Goal: Transaction & Acquisition: Purchase product/service

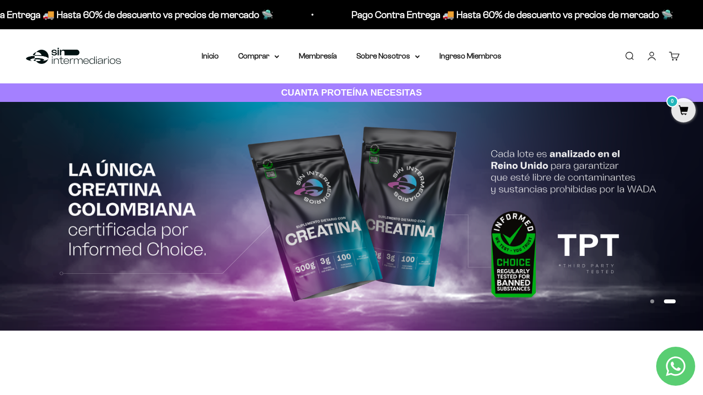
click at [625, 51] on link "Buscar" at bounding box center [629, 56] width 11 height 11
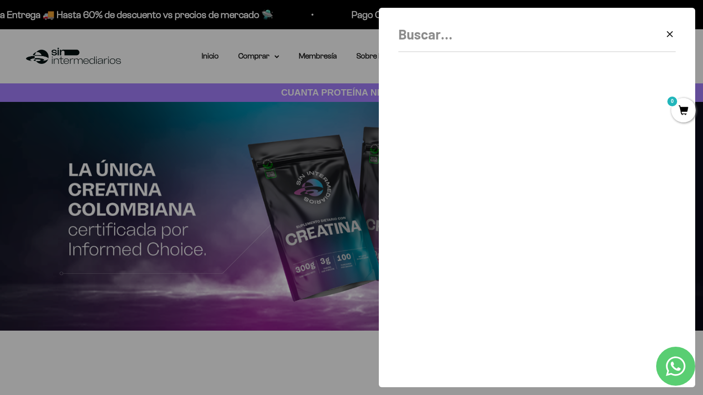
click at [523, 48] on div "Borrar Cerrar" at bounding box center [536, 37] width 277 height 29
click at [523, 44] on input "Buscar" at bounding box center [512, 34] width 228 height 22
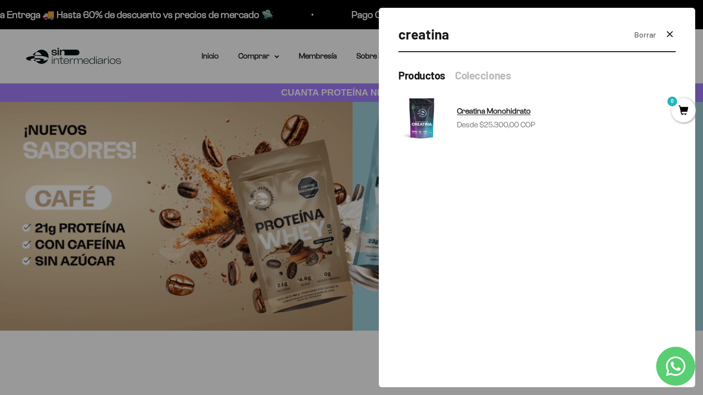
type input "creatina"
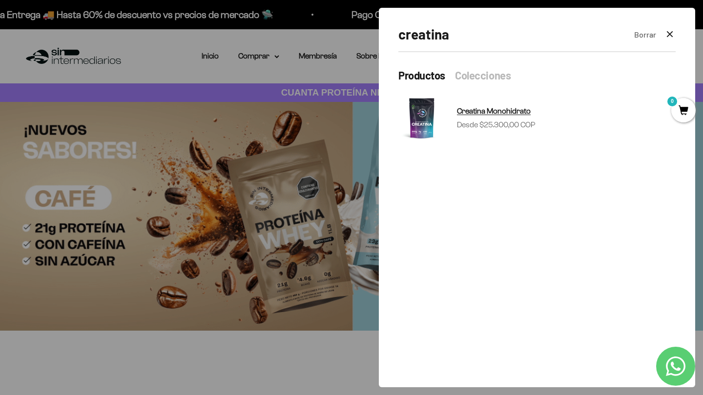
click at [490, 110] on span "Creatina Monohidrato" at bounding box center [494, 111] width 74 height 8
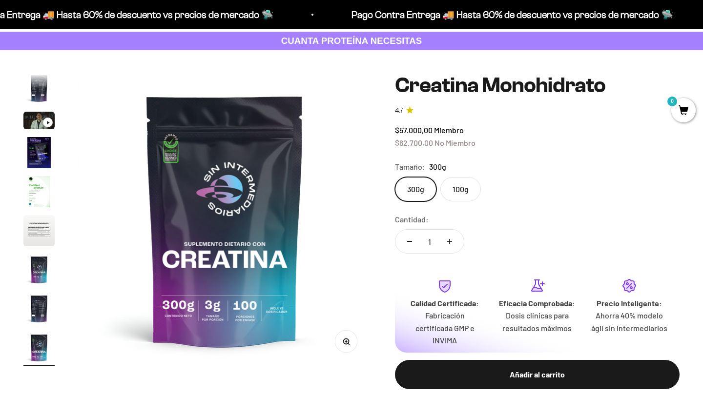
scroll to position [55, 0]
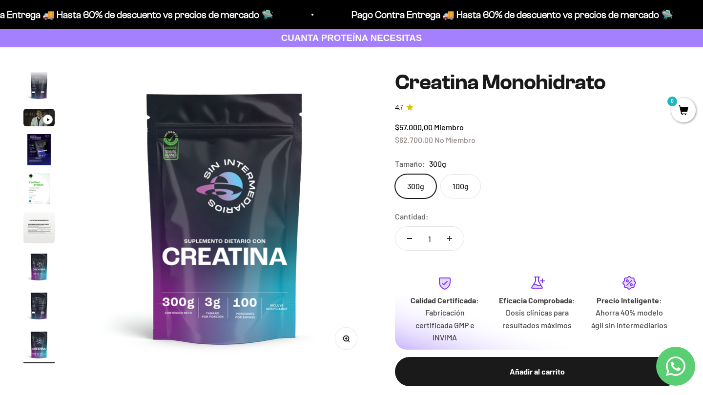
click at [467, 190] on label "100g" at bounding box center [460, 186] width 41 height 24
click at [395, 174] on input "100g" at bounding box center [395, 174] width 0 height 0
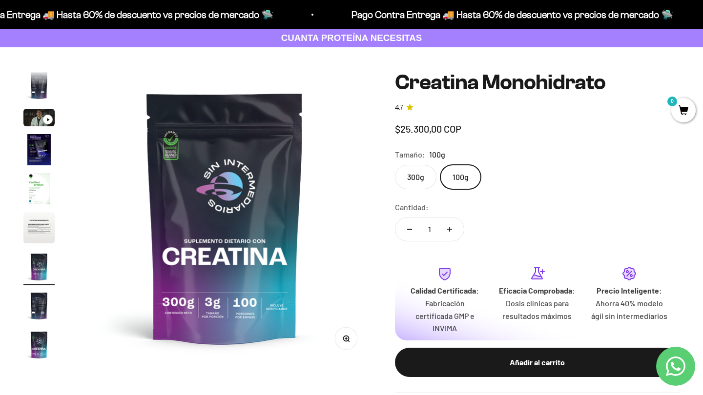
scroll to position [0, 1830]
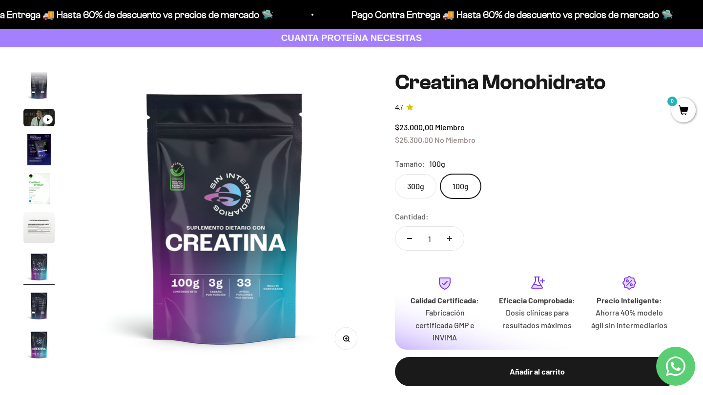
click at [413, 182] on label "300g" at bounding box center [416, 186] width 42 height 24
click at [395, 174] on input "300g" at bounding box center [395, 174] width 0 height 0
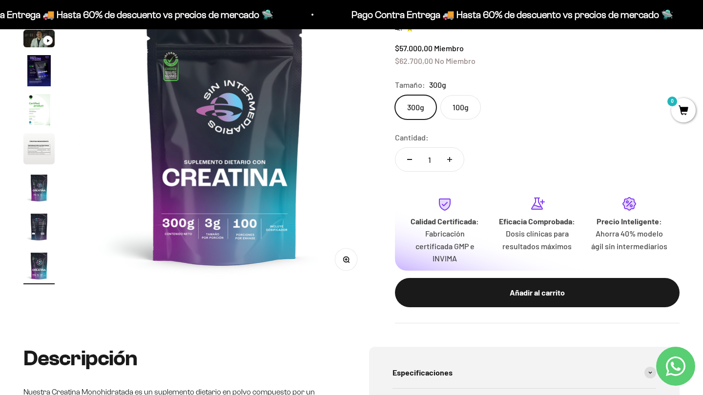
scroll to position [140, 0]
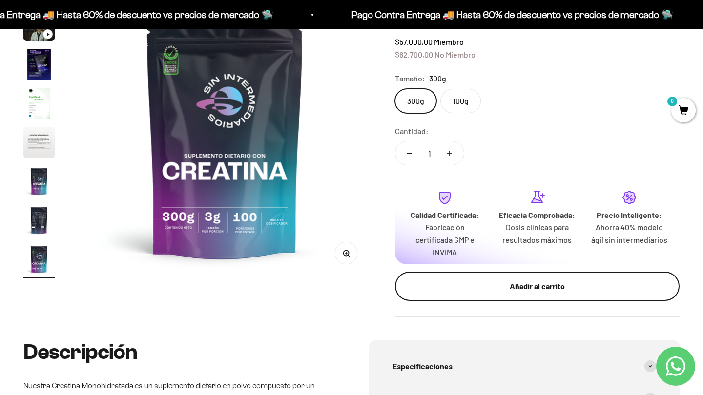
click at [456, 287] on button "Añadir al carrito" at bounding box center [537, 286] width 285 height 29
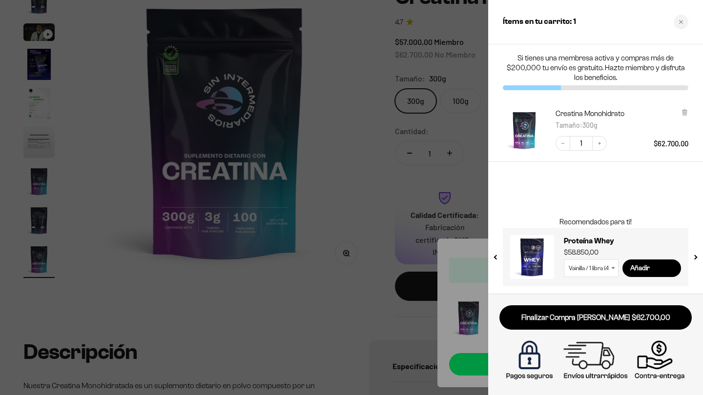
click at [372, 285] on div at bounding box center [351, 197] width 703 height 395
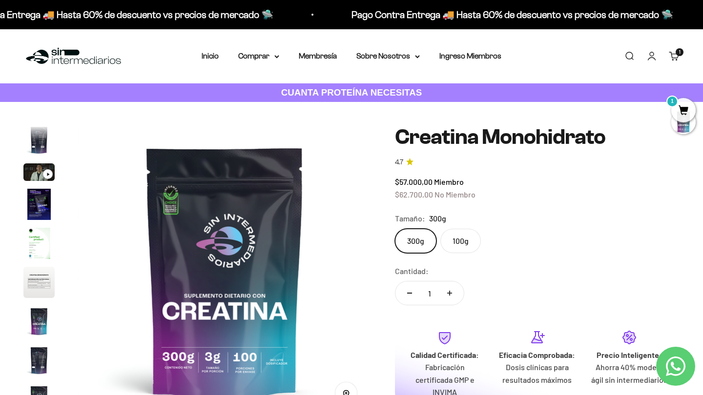
scroll to position [0, 0]
click at [274, 55] on icon at bounding box center [276, 56] width 5 height 3
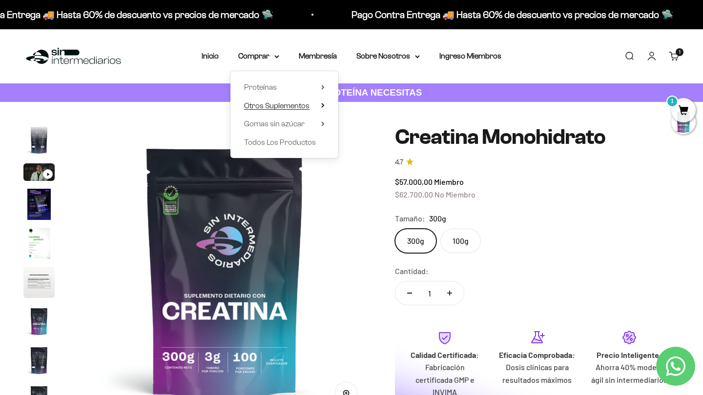
click at [272, 107] on span "Otros Suplementos" at bounding box center [276, 106] width 65 height 8
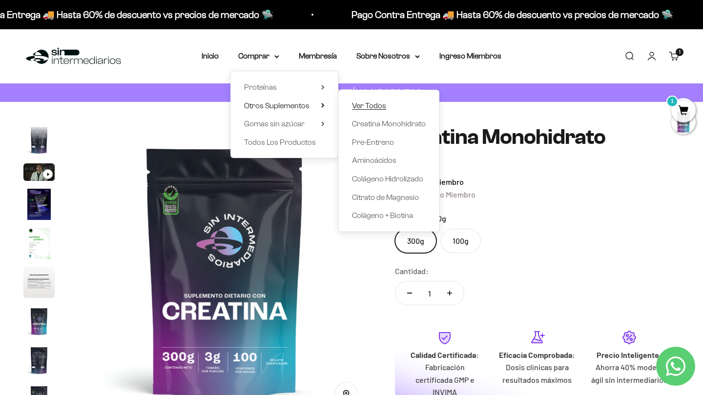
click at [380, 104] on span "Ver Todos" at bounding box center [369, 106] width 34 height 8
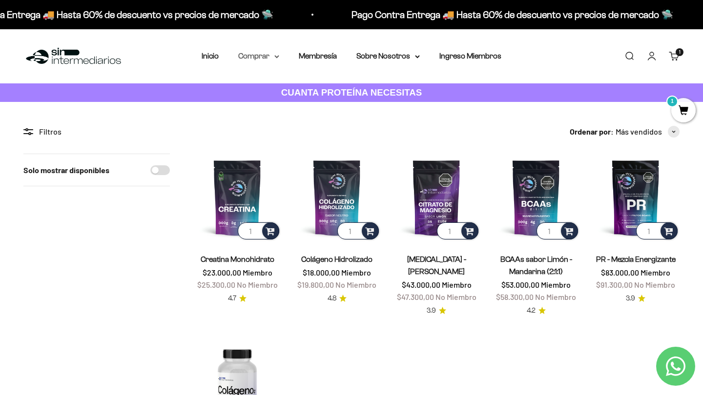
click at [267, 53] on summary "Comprar" at bounding box center [258, 56] width 41 height 13
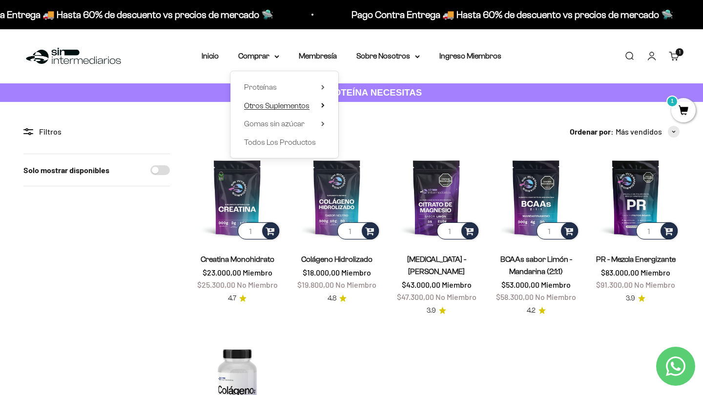
click at [312, 104] on summary "Otros Suplementos" at bounding box center [284, 106] width 81 height 13
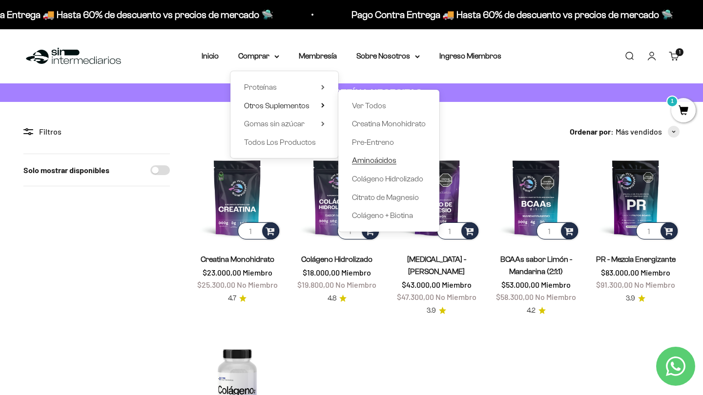
click at [384, 158] on span "Aminoácidos" at bounding box center [374, 160] width 44 height 8
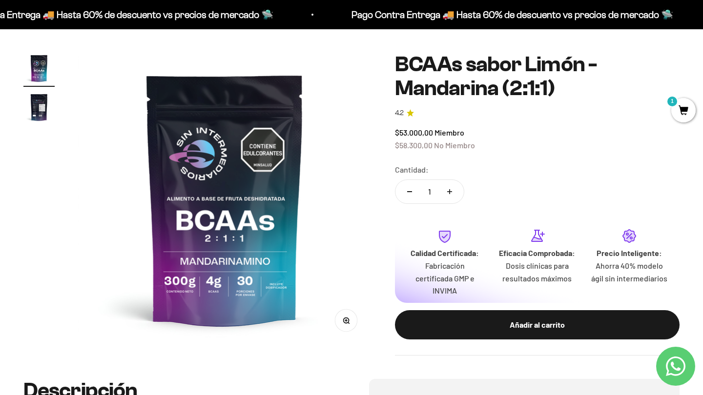
scroll to position [75, 0]
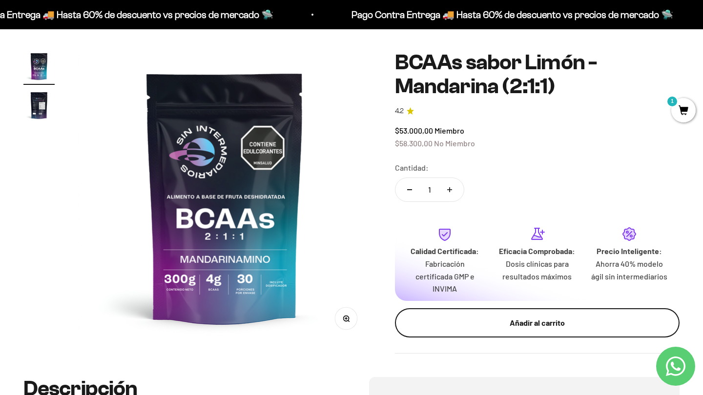
click at [472, 309] on button "Añadir al carrito" at bounding box center [537, 323] width 285 height 29
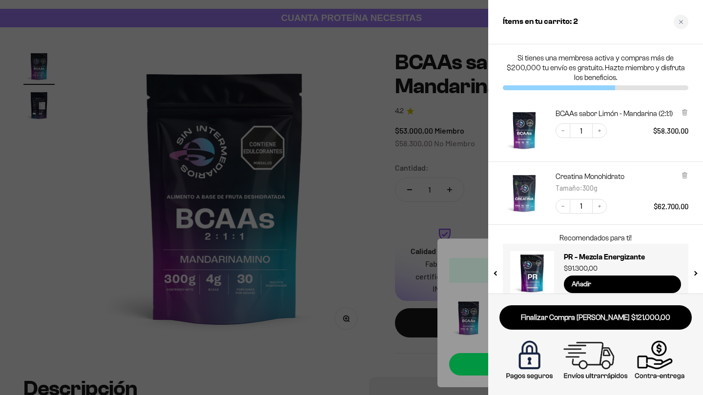
scroll to position [0, 0]
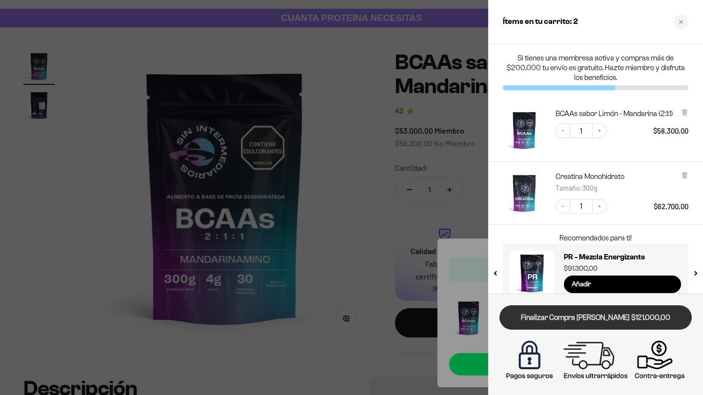
click at [595, 316] on link "Finalizar Compra Segura $121.000,00" at bounding box center [595, 318] width 192 height 25
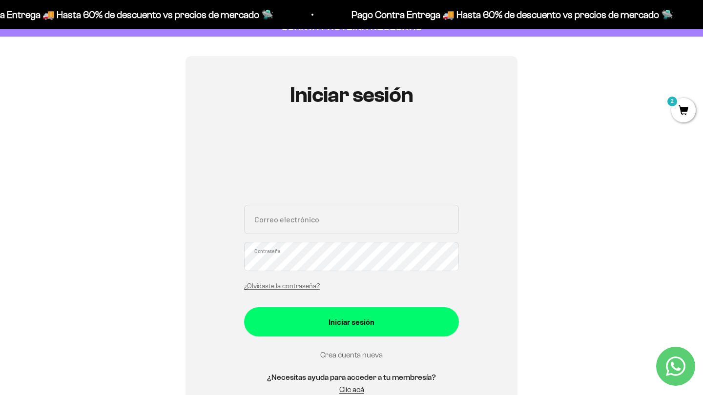
scroll to position [113, 0]
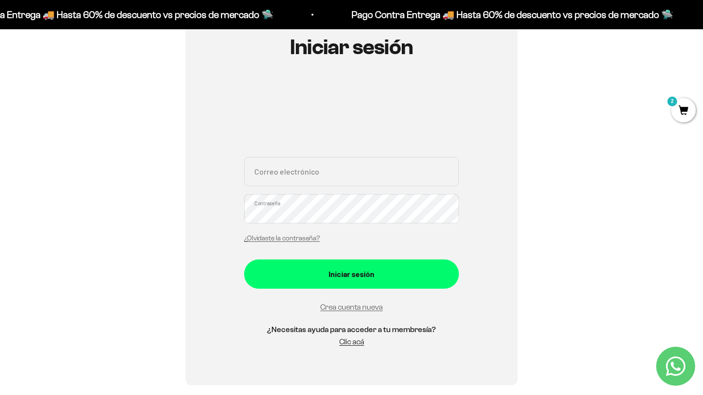
click at [356, 311] on div "Crea cuenta nueva" at bounding box center [351, 307] width 215 height 13
click at [358, 308] on link "Crea cuenta nueva" at bounding box center [351, 307] width 62 height 8
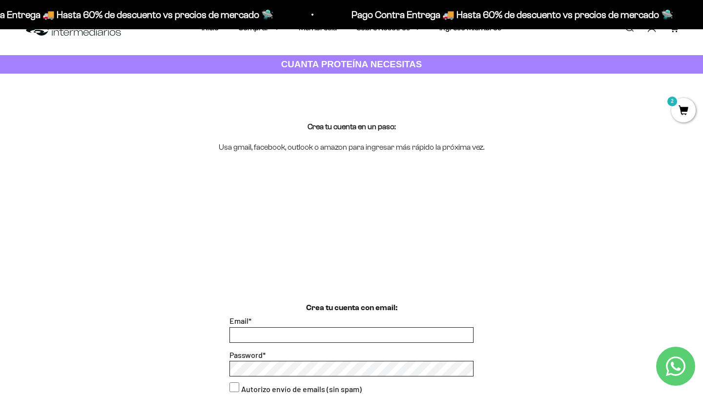
scroll to position [186, 0]
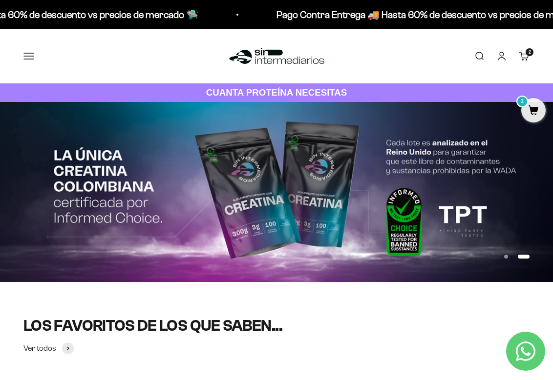
click at [524, 107] on span "2" at bounding box center [533, 110] width 24 height 24
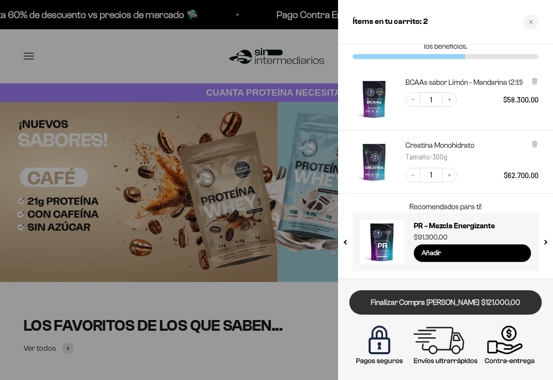
scroll to position [31, 0]
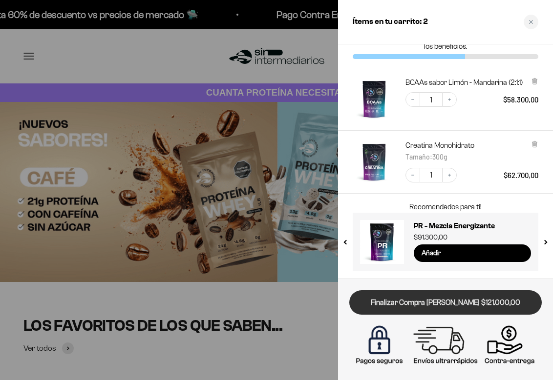
click at [409, 299] on link "Finalizar Compra Segura $121.000,00" at bounding box center [445, 303] width 192 height 25
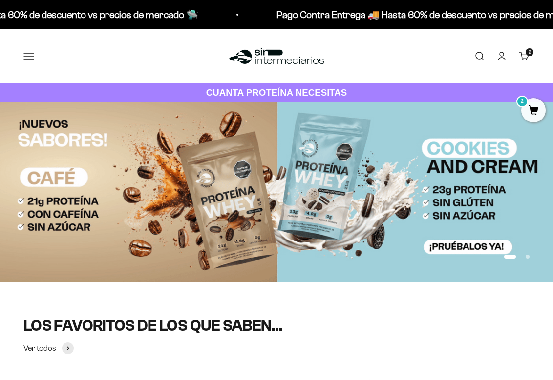
click at [527, 58] on link "Carrito 2 artículos 2" at bounding box center [524, 56] width 11 height 11
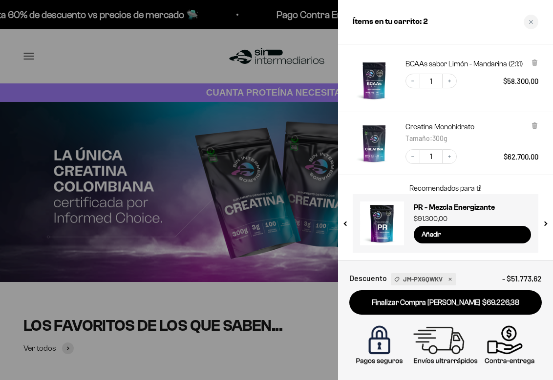
scroll to position [49, 0]
click at [311, 305] on div at bounding box center [276, 190] width 553 height 380
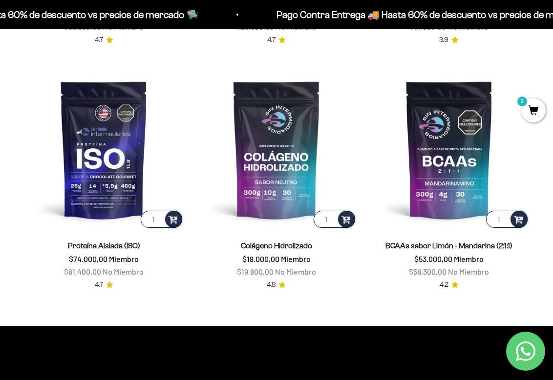
scroll to position [554, 0]
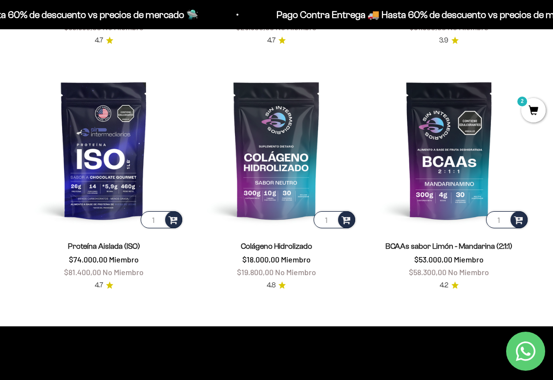
click at [293, 238] on div "Colágeno Hidrolizado $18.000,00 Miembro $19.800,00 No Miembro 4.8" at bounding box center [276, 260] width 161 height 61
click at [293, 240] on span "Colágeno Hidrolizado" at bounding box center [276, 246] width 71 height 12
click at [293, 245] on link "Colágeno Hidrolizado" at bounding box center [276, 246] width 71 height 8
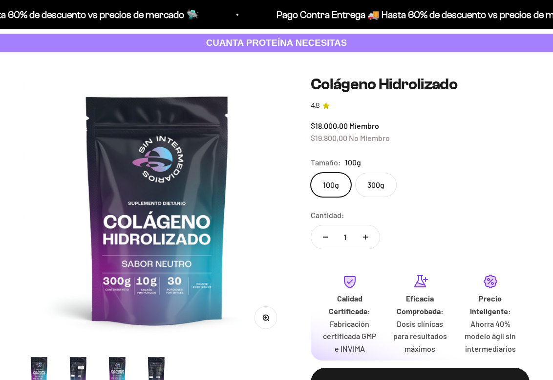
scroll to position [55, 0]
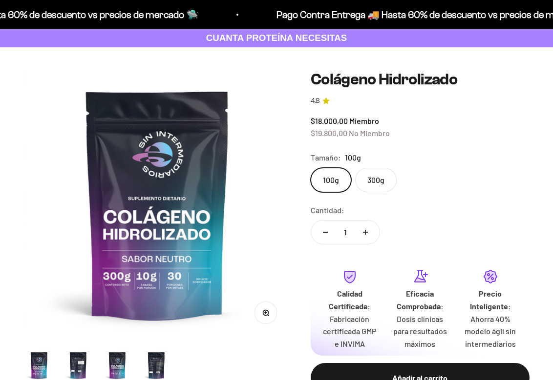
click at [380, 175] on label "300g" at bounding box center [376, 180] width 42 height 24
click at [311, 168] on input "300g" at bounding box center [310, 167] width 0 height 0
click at [341, 185] on label "100g" at bounding box center [331, 180] width 41 height 24
click at [311, 168] on input "100g" at bounding box center [310, 167] width 0 height 0
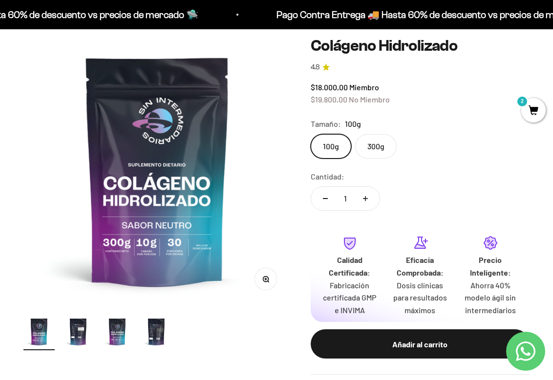
scroll to position [92, 0]
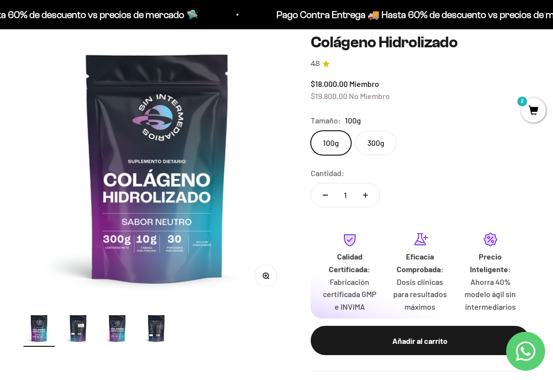
click at [373, 135] on label "300g" at bounding box center [376, 143] width 42 height 24
click at [311, 131] on input "300g" at bounding box center [310, 130] width 0 height 0
click at [361, 133] on label "300g" at bounding box center [376, 143] width 42 height 24
click at [311, 131] on input "300g" at bounding box center [310, 130] width 0 height 0
click at [336, 140] on label "100g" at bounding box center [331, 143] width 41 height 24
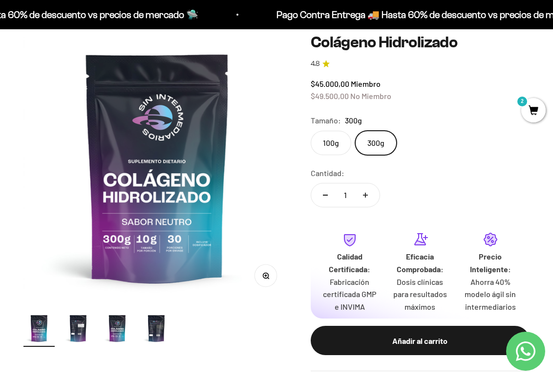
click at [311, 131] on input "100g" at bounding box center [310, 130] width 0 height 0
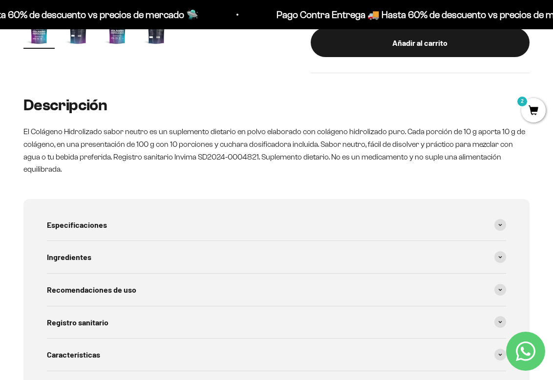
scroll to position [481, 0]
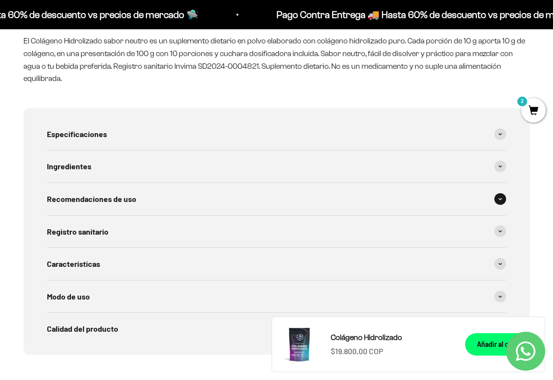
click at [213, 183] on div "Recomendaciones de uso" at bounding box center [276, 199] width 459 height 32
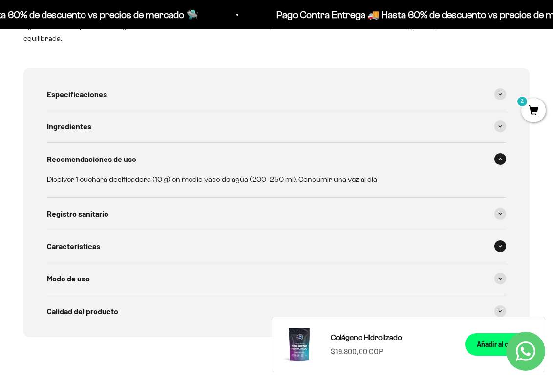
click at [217, 230] on div "Características" at bounding box center [276, 246] width 459 height 32
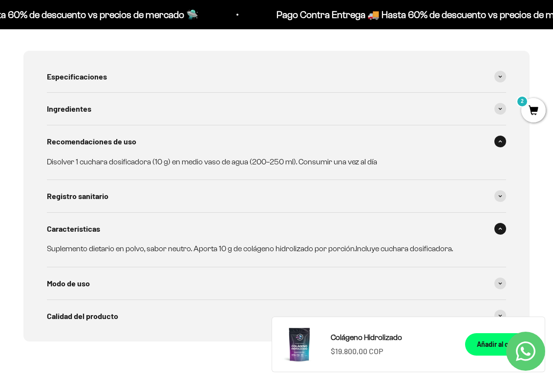
scroll to position [564, 0]
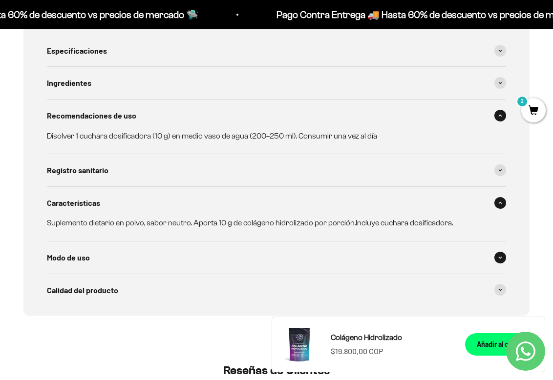
click at [213, 242] on div "Modo de uso" at bounding box center [276, 258] width 459 height 32
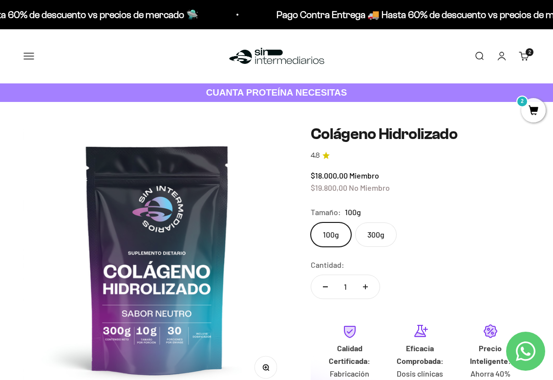
scroll to position [0, 0]
click at [30, 51] on button "Menú" at bounding box center [28, 56] width 11 height 11
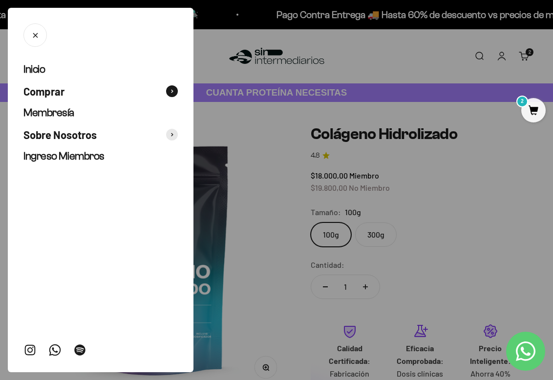
click at [102, 92] on button "Comprar" at bounding box center [100, 91] width 154 height 14
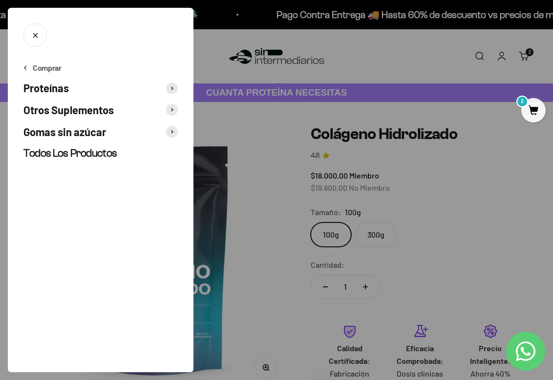
click at [167, 107] on span at bounding box center [172, 110] width 12 height 12
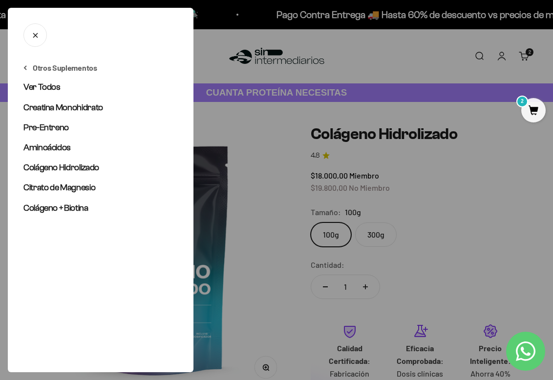
click at [77, 72] on button "Otros Suplementos" at bounding box center [60, 67] width 74 height 11
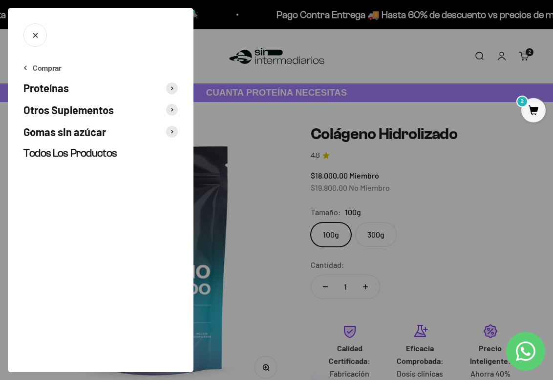
click at [80, 109] on span "Otros Suplementos" at bounding box center [68, 110] width 90 height 14
click at [209, 92] on link "Ver Todos" at bounding box center [286, 87] width 154 height 12
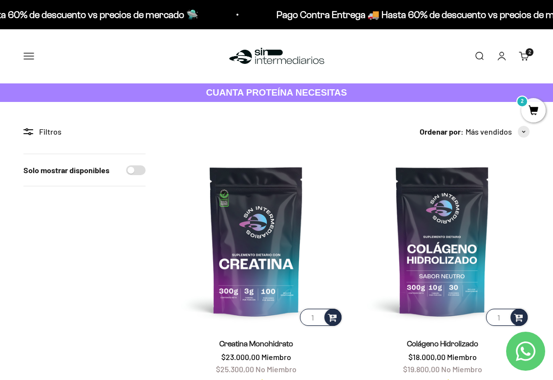
click at [529, 57] on link "Carrito 2 artículos 2" at bounding box center [524, 56] width 11 height 11
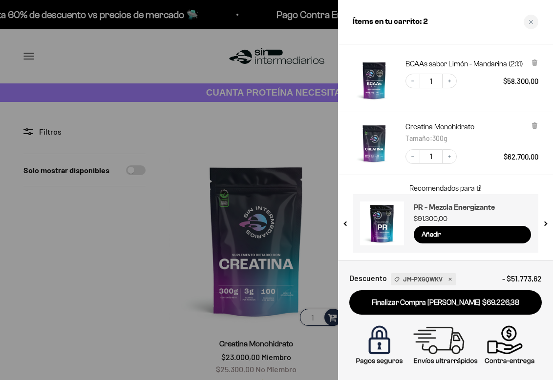
scroll to position [49, 0]
click at [305, 145] on div at bounding box center [276, 190] width 553 height 380
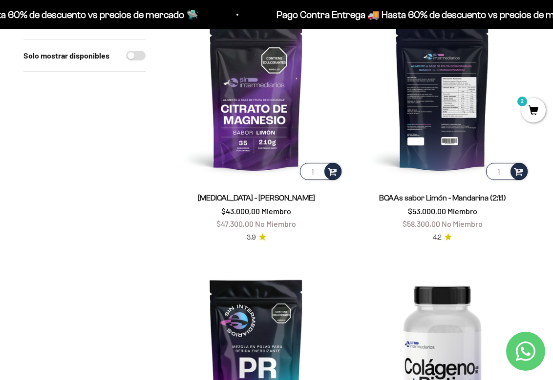
scroll to position [407, 0]
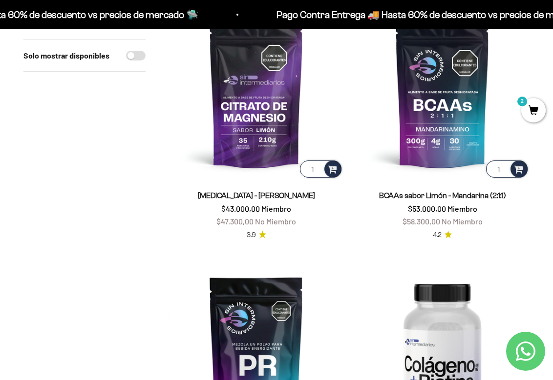
click at [366, 186] on div "BCAAs sabor Limón - Mandarina (2:1:1) $53.000,00 Miembro $58.300,00 No Miembro …" at bounding box center [442, 210] width 174 height 61
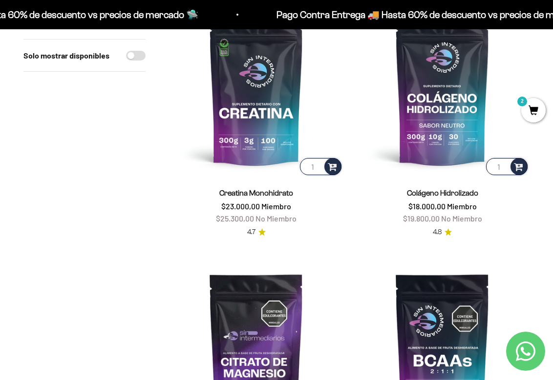
scroll to position [150, 0]
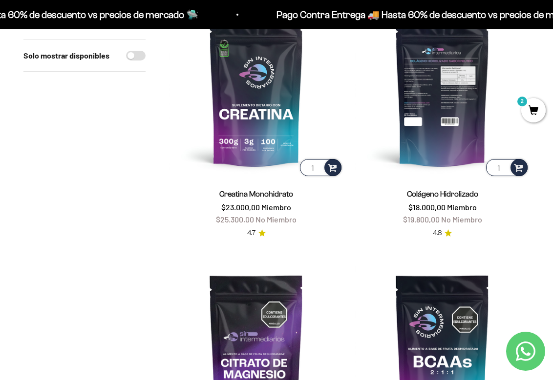
click at [434, 160] on img at bounding box center [442, 91] width 174 height 174
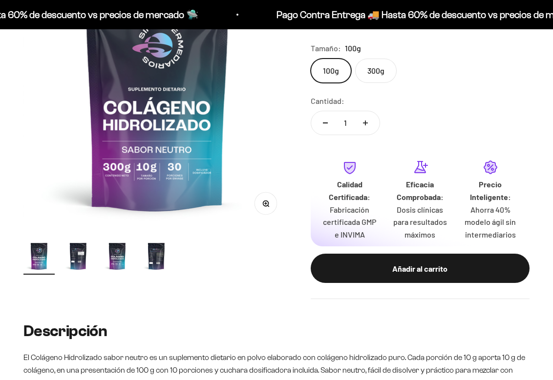
scroll to position [87, 0]
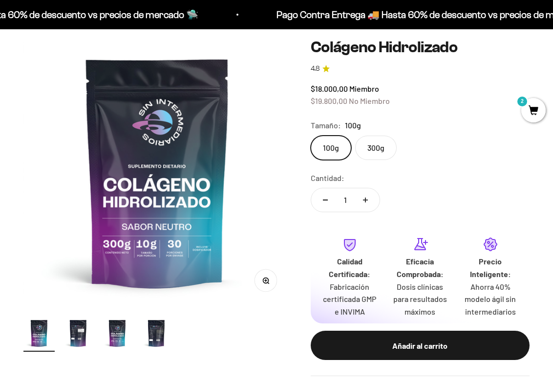
click at [215, 232] on img at bounding box center [157, 173] width 268 height 268
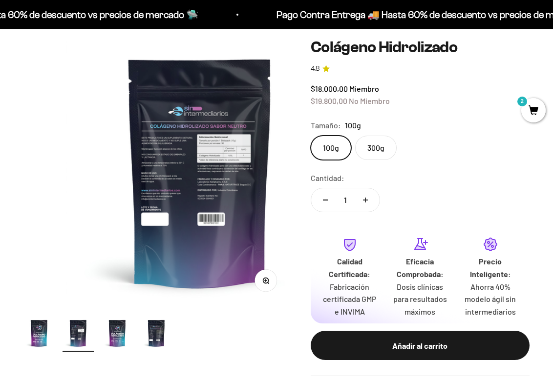
scroll to position [0, 273]
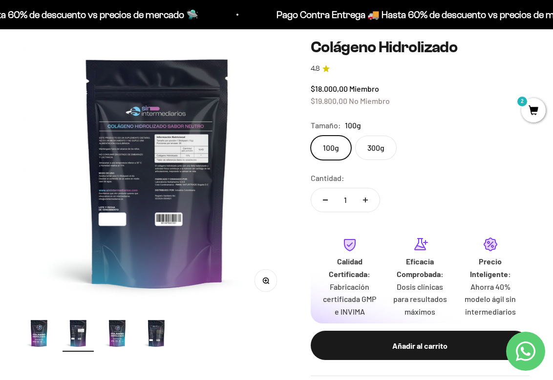
click at [385, 153] on label "300g" at bounding box center [376, 148] width 42 height 24
click at [311, 136] on input "300g" at bounding box center [310, 135] width 0 height 0
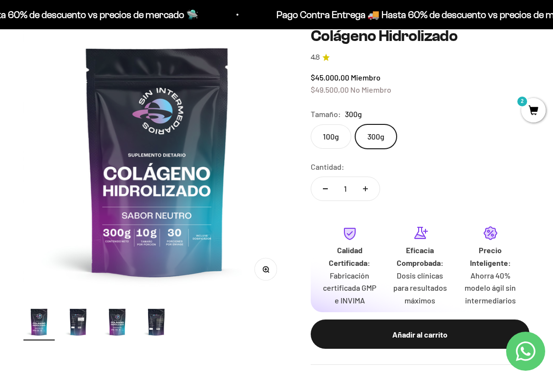
scroll to position [100, 0]
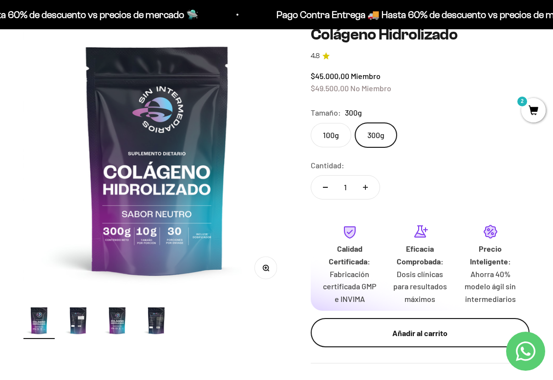
click at [390, 327] on div "Añadir al carrito" at bounding box center [420, 333] width 180 height 13
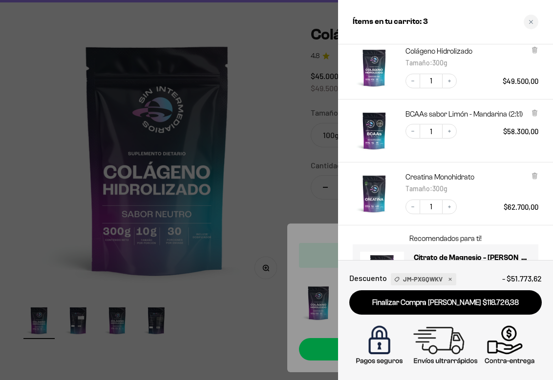
scroll to position [35, 0]
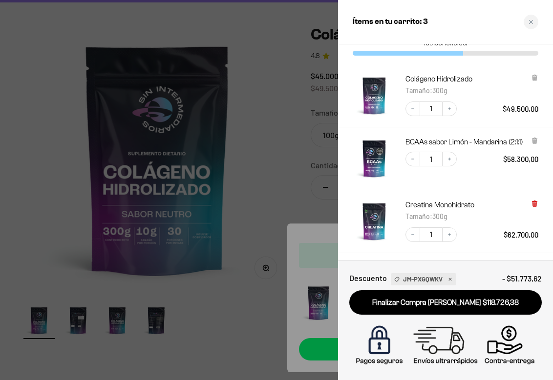
click at [535, 205] on icon at bounding box center [534, 203] width 2 height 5
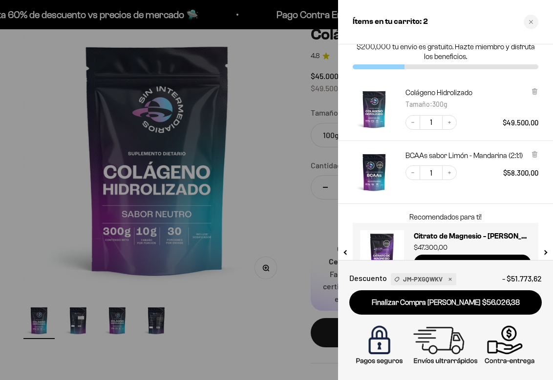
scroll to position [1, 0]
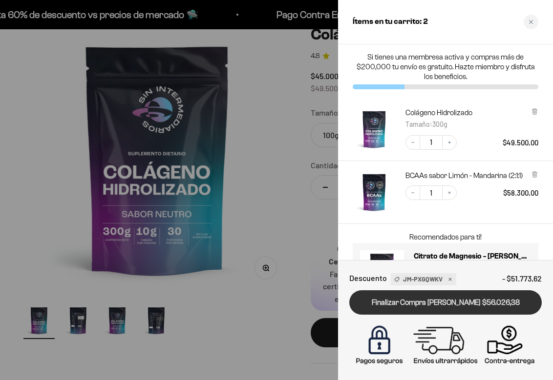
click at [476, 298] on link "Finalizar Compra Segura $56.026,38" at bounding box center [445, 303] width 192 height 25
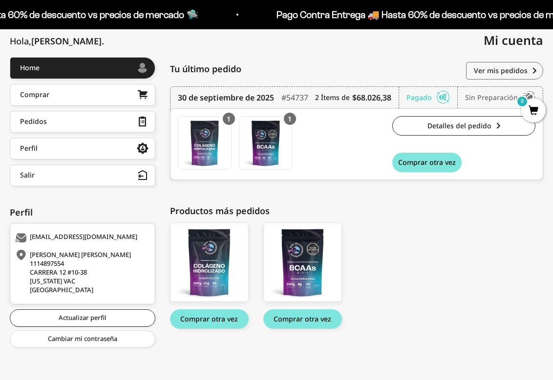
scroll to position [110, 0]
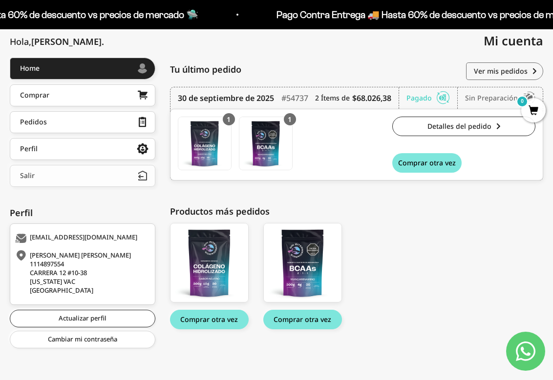
click at [61, 177] on button "Salir" at bounding box center [82, 176] width 145 height 22
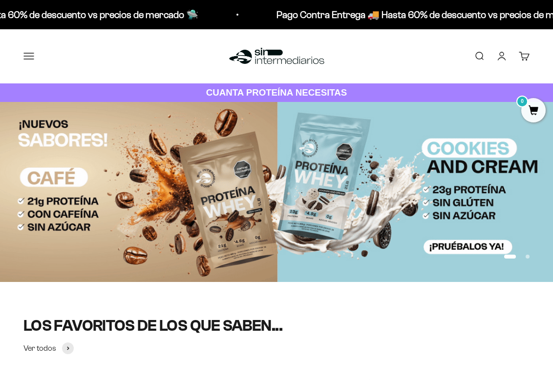
click at [504, 58] on link "Iniciar sesión" at bounding box center [501, 56] width 11 height 11
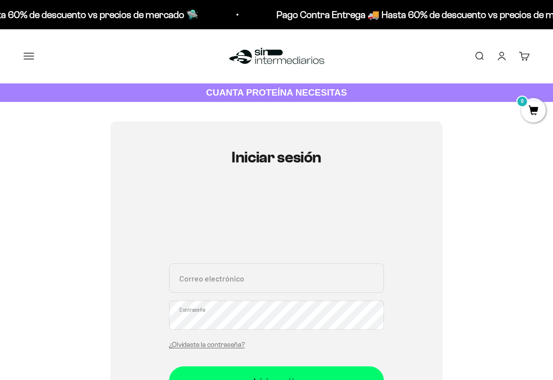
scroll to position [87, 0]
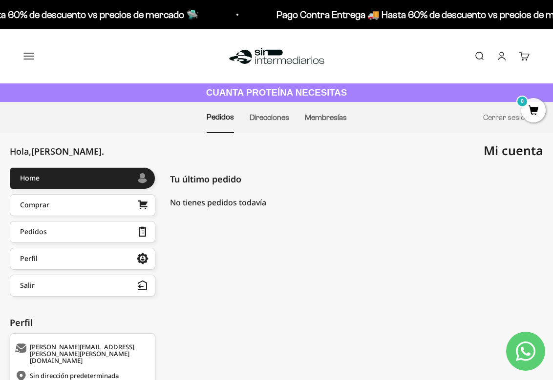
click at [267, 49] on img at bounding box center [277, 56] width 100 height 21
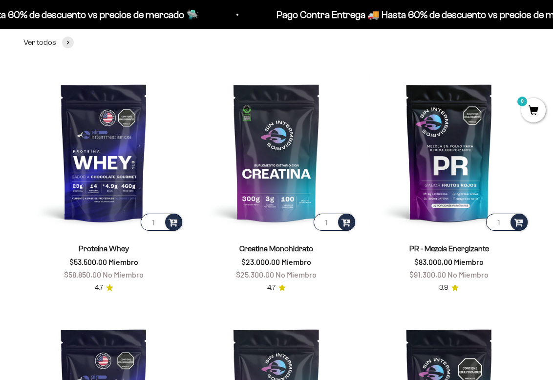
scroll to position [308, 0]
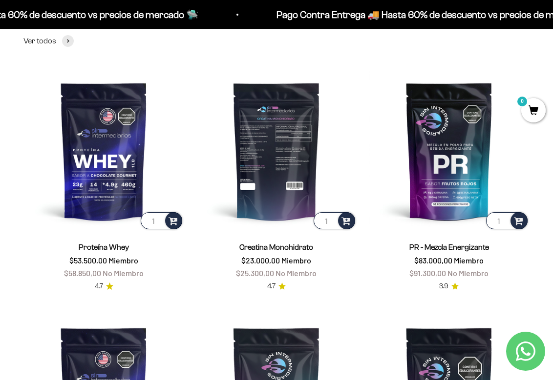
click at [268, 169] on img at bounding box center [276, 151] width 161 height 161
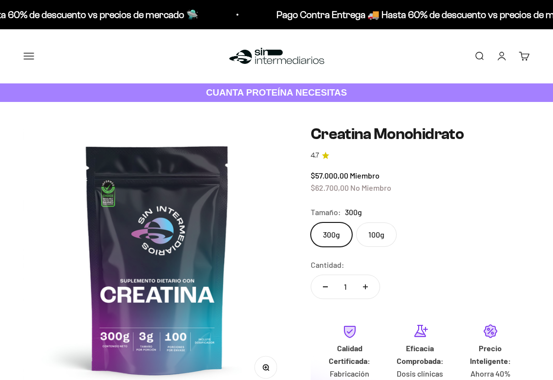
scroll to position [0, 76]
click at [378, 234] on label "100g" at bounding box center [376, 235] width 41 height 24
click at [311, 223] on input "100g" at bounding box center [310, 222] width 0 height 0
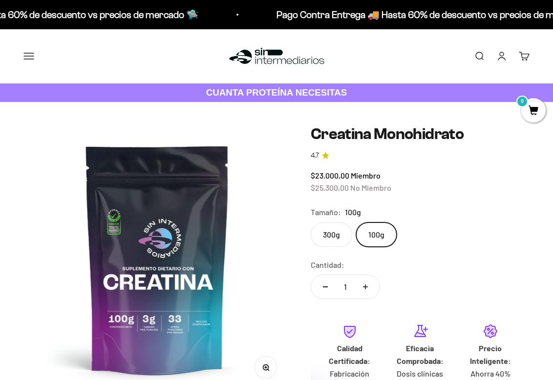
click at [333, 230] on label "300g" at bounding box center [332, 235] width 42 height 24
click at [311, 223] on input "300g" at bounding box center [310, 222] width 0 height 0
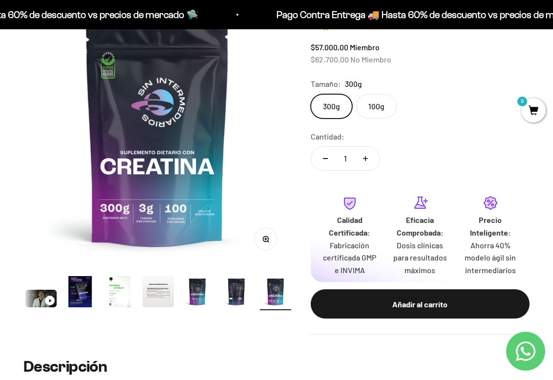
scroll to position [124, 0]
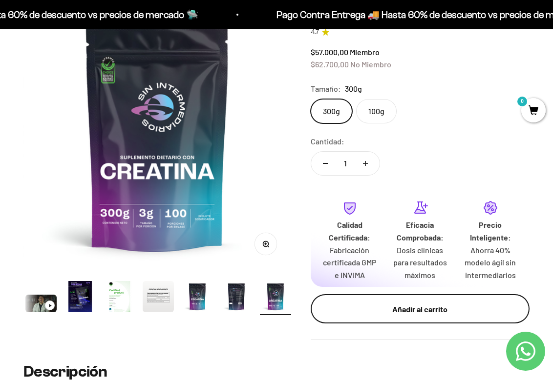
click at [378, 308] on div "Añadir al carrito" at bounding box center [420, 309] width 180 height 13
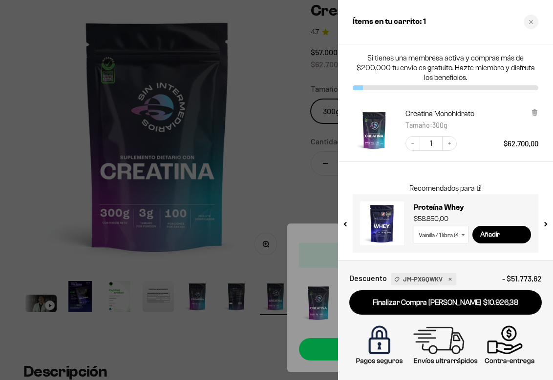
click at [305, 169] on div at bounding box center [276, 190] width 553 height 380
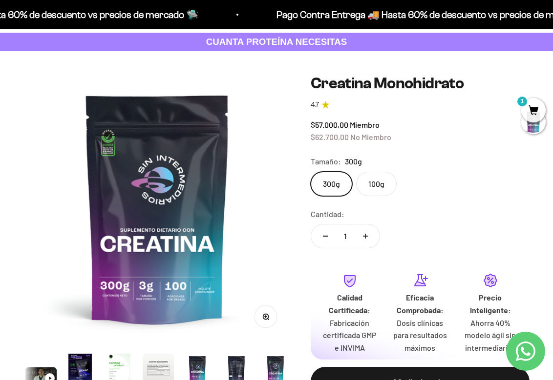
scroll to position [48, 0]
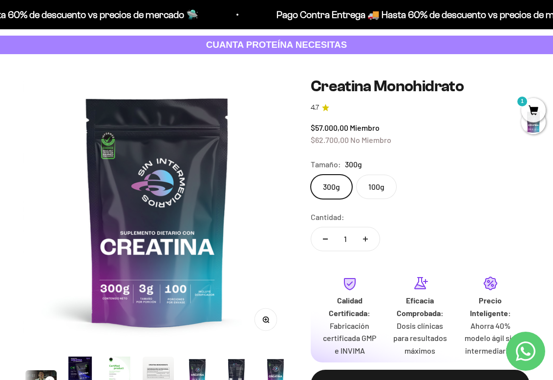
click at [385, 183] on label "100g" at bounding box center [376, 187] width 41 height 24
click at [311, 175] on input "100g" at bounding box center [310, 174] width 0 height 0
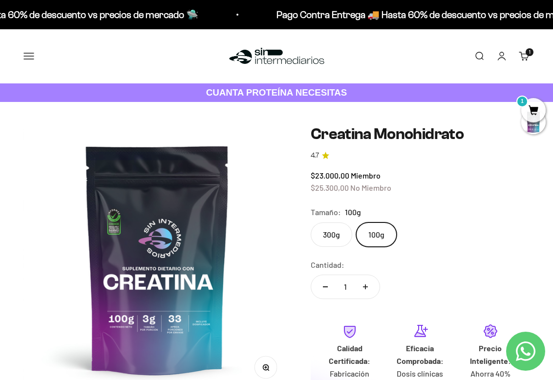
click at [234, 49] on img at bounding box center [277, 56] width 100 height 21
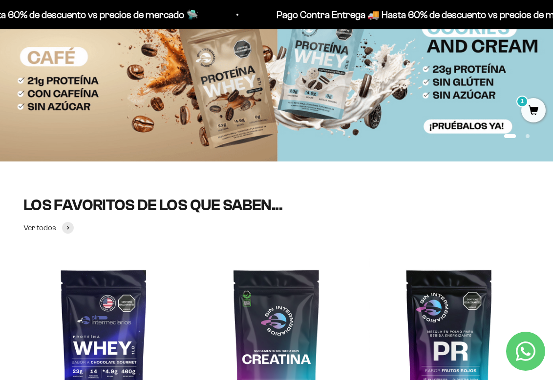
scroll to position [226, 0]
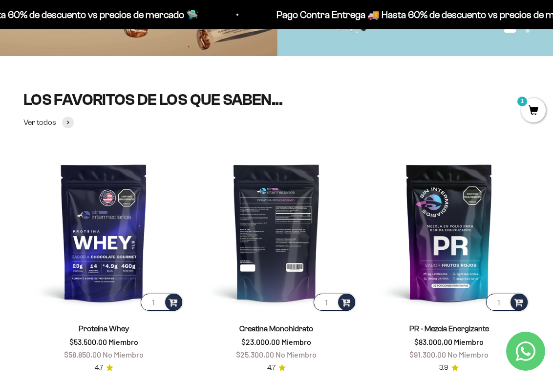
click at [240, 244] on img at bounding box center [276, 232] width 161 height 161
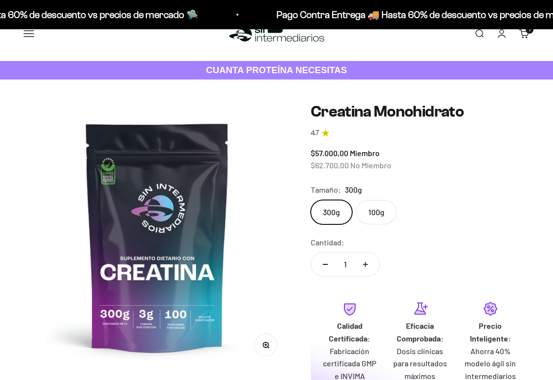
scroll to position [0, 76]
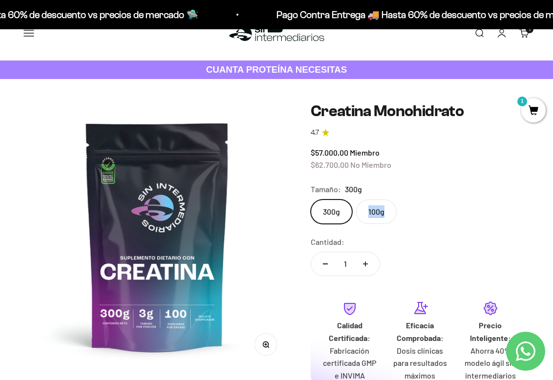
click at [394, 211] on label "100g" at bounding box center [376, 212] width 41 height 24
click at [311, 200] on input "100g" at bounding box center [310, 199] width 0 height 0
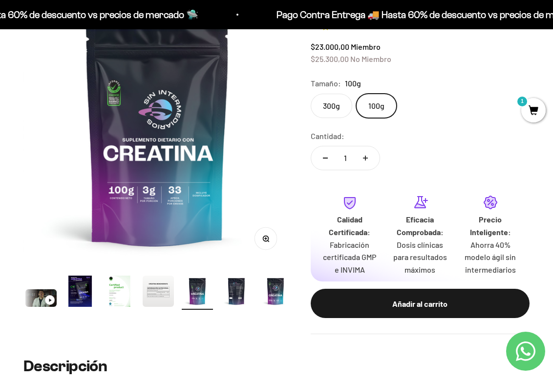
scroll to position [133, 0]
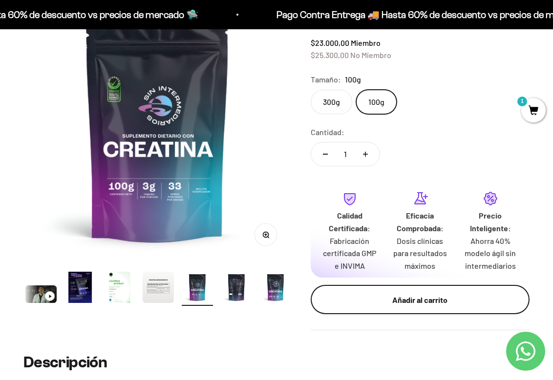
click at [405, 286] on button "Añadir al carrito" at bounding box center [420, 299] width 219 height 29
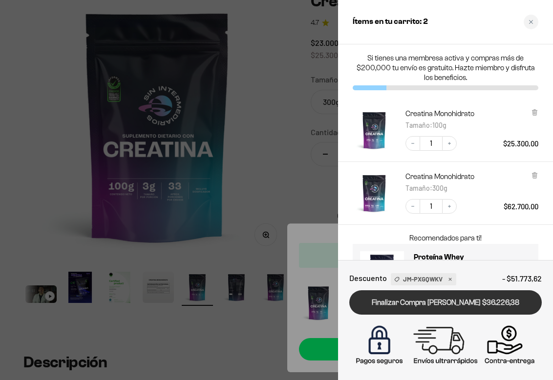
click at [419, 309] on link "Finalizar Compra [PERSON_NAME] $36.226,38" at bounding box center [445, 303] width 192 height 25
